Goal: Information Seeking & Learning: Understand process/instructions

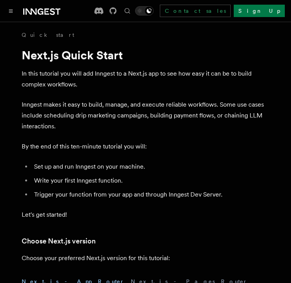
click at [103, 74] on p "In this tutorial you will add Inngest to a Next.js app to see how easy it can b…" at bounding box center [146, 79] width 248 height 22
click at [102, 74] on p "In this tutorial you will add Inngest to a Next.js app to see how easy it can b…" at bounding box center [146, 79] width 248 height 22
click at [114, 84] on p "In this tutorial you will add Inngest to a Next.js app to see how easy it can b…" at bounding box center [146, 79] width 248 height 22
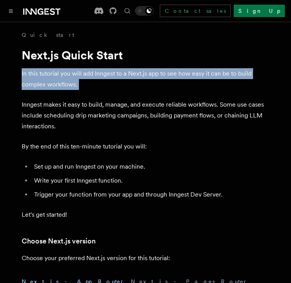
click at [114, 84] on p "In this tutorial you will add Inngest to a Next.js app to see how easy it can b…" at bounding box center [146, 79] width 248 height 22
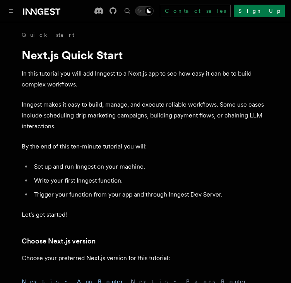
click at [136, 112] on p "Inngest makes it easy to build, manage, and execute reliable workflows. Some us…" at bounding box center [146, 115] width 248 height 33
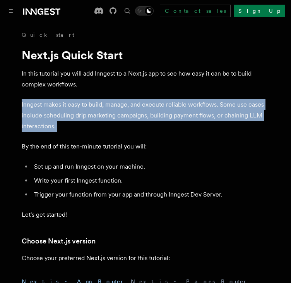
click at [136, 112] on p "Inngest makes it easy to build, manage, and execute reliable workflows. Some us…" at bounding box center [146, 115] width 248 height 33
click at [144, 124] on p "Inngest makes it easy to build, manage, and execute reliable workflows. Some us…" at bounding box center [146, 115] width 248 height 33
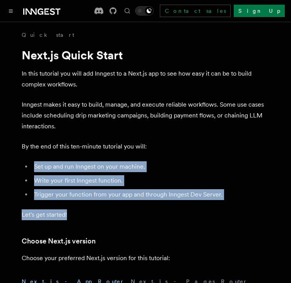
drag, startPoint x: 152, startPoint y: 141, endPoint x: 204, endPoint y: 211, distance: 87.8
click at [204, 211] on p "Let's get started!" at bounding box center [146, 214] width 248 height 11
click at [232, 211] on p "Let's get started!" at bounding box center [146, 214] width 248 height 11
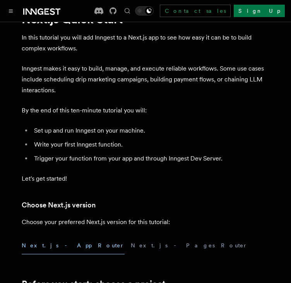
scroll to position [39, 0]
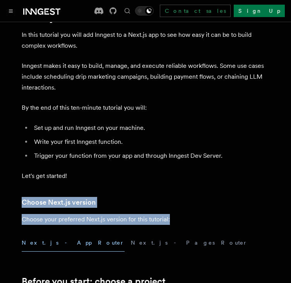
drag, startPoint x: 194, startPoint y: 167, endPoint x: 199, endPoint y: 220, distance: 53.4
click at [199, 220] on p "Choose your preferred Next.js version for this tutorial:" at bounding box center [146, 219] width 248 height 11
drag, startPoint x: 199, startPoint y: 168, endPoint x: 201, endPoint y: 158, distance: 9.8
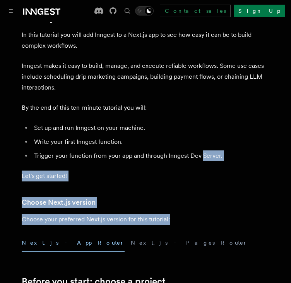
click at [201, 158] on li "Trigger your function from your app and through Inngest Dev Server." at bounding box center [151, 155] width 238 height 11
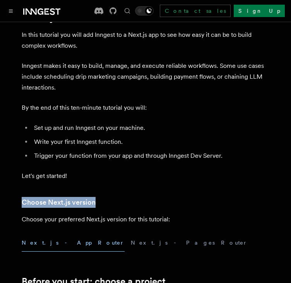
drag, startPoint x: 200, startPoint y: 164, endPoint x: 207, endPoint y: 211, distance: 47.7
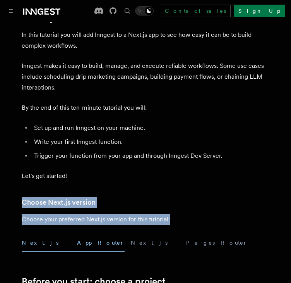
drag, startPoint x: 207, startPoint y: 210, endPoint x: 250, endPoint y: 150, distance: 74.0
click at [250, 150] on li "Trigger your function from your app and through Inngest Dev Server." at bounding box center [151, 155] width 238 height 11
drag, startPoint x: 248, startPoint y: 153, endPoint x: 242, endPoint y: 222, distance: 68.9
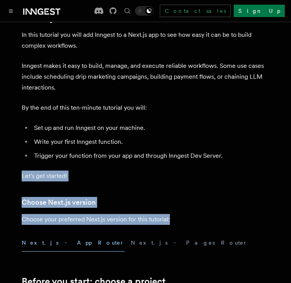
click at [242, 222] on p "Choose your preferred Next.js version for this tutorial:" at bounding box center [146, 219] width 248 height 11
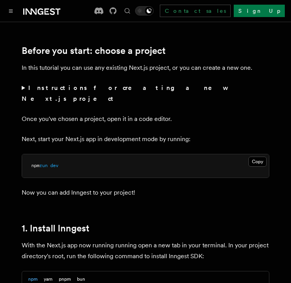
scroll to position [271, 0]
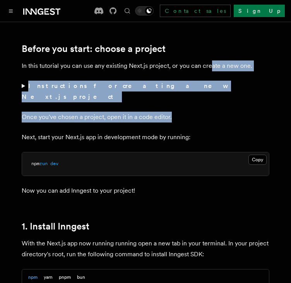
drag, startPoint x: 214, startPoint y: 74, endPoint x: 221, endPoint y: 96, distance: 22.4
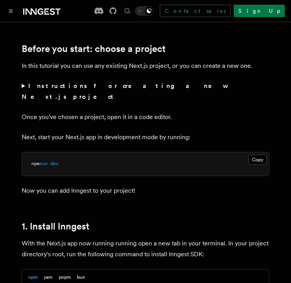
click at [249, 63] on p "In this tutorial you can use any existing Next.js project, or you can create a …" at bounding box center [146, 65] width 248 height 11
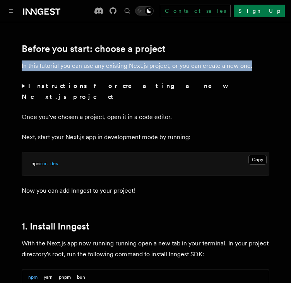
click at [249, 63] on p "In this tutorial you can use any existing Next.js project, or you can create a …" at bounding box center [146, 65] width 248 height 11
